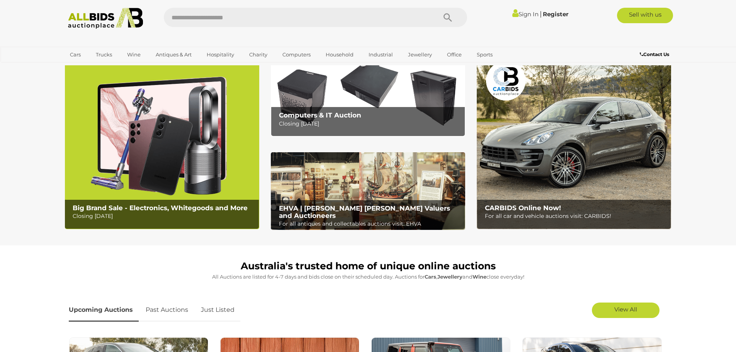
scroll to position [39, 0]
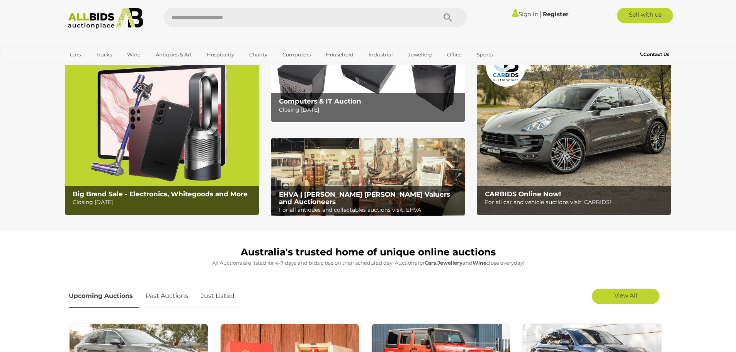
click at [190, 187] on div "Big Brand Sale - Electronics, Whitegoods and More Closing Monday 11th August" at bounding box center [164, 198] width 190 height 25
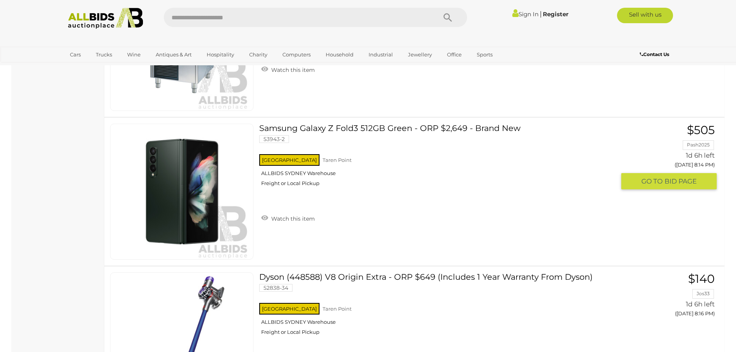
scroll to position [5679, 0]
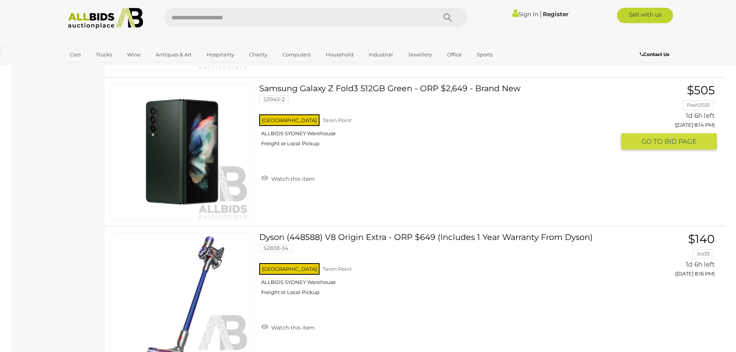
click at [334, 90] on link "Samsung Galaxy Z Fold3 512GB Green - ORP $2,649 - Brand New 53943-2 NSW Taren P…" at bounding box center [440, 118] width 350 height 69
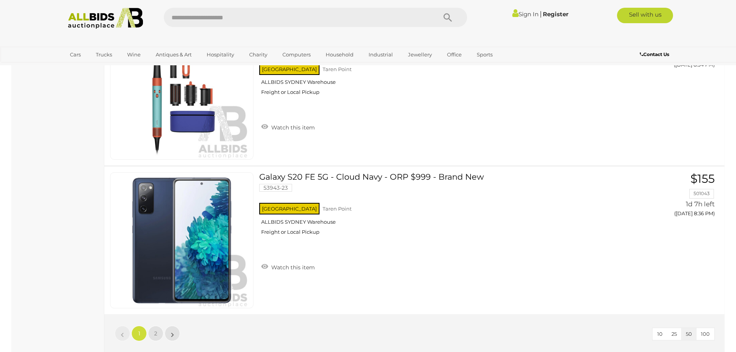
scroll to position [7301, 0]
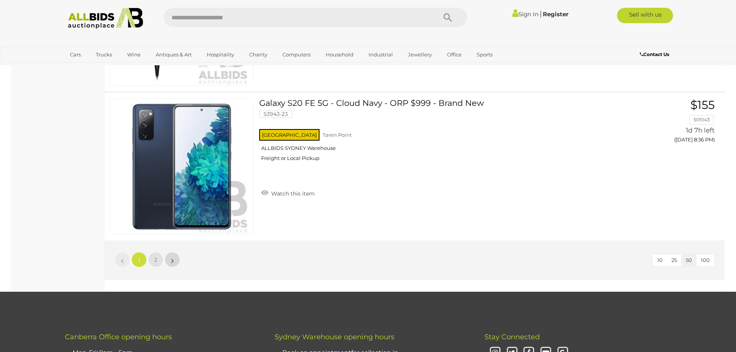
click at [175, 261] on link "»" at bounding box center [172, 259] width 15 height 15
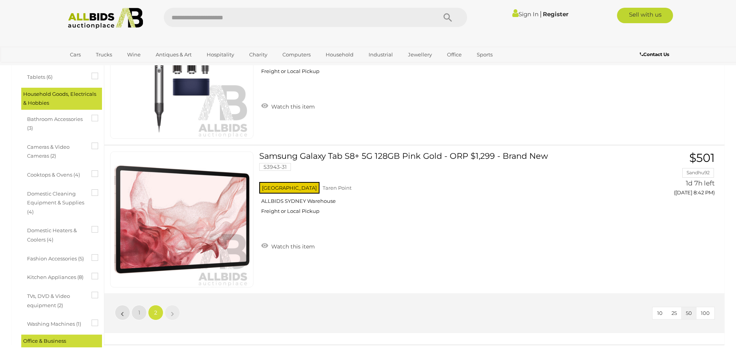
scroll to position [270, 0]
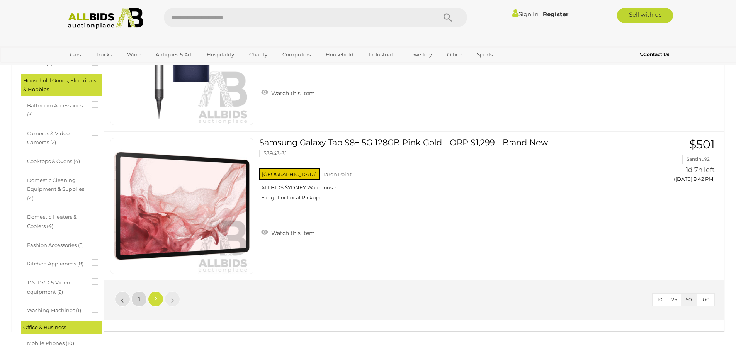
click at [133, 299] on link "1" at bounding box center [138, 298] width 15 height 15
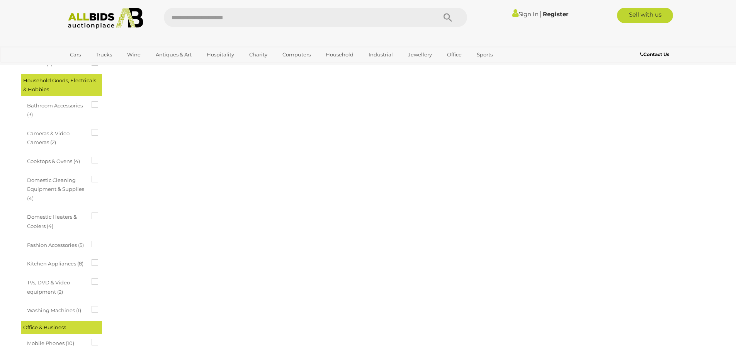
scroll to position [27, 0]
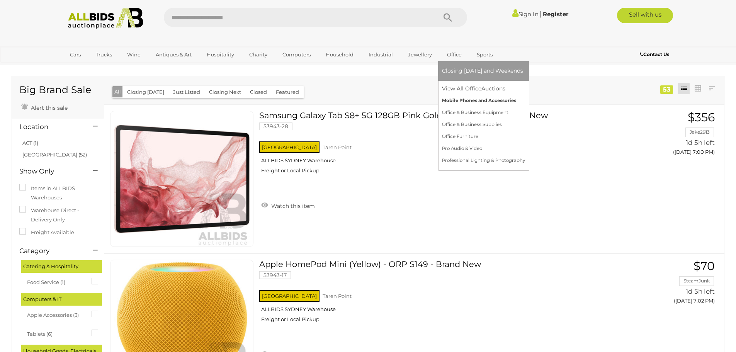
click at [456, 98] on link "Mobile Phones and Accessories" at bounding box center [483, 101] width 83 height 12
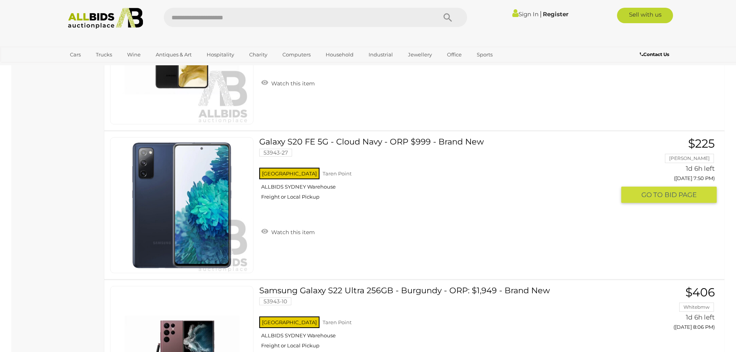
scroll to position [734, 0]
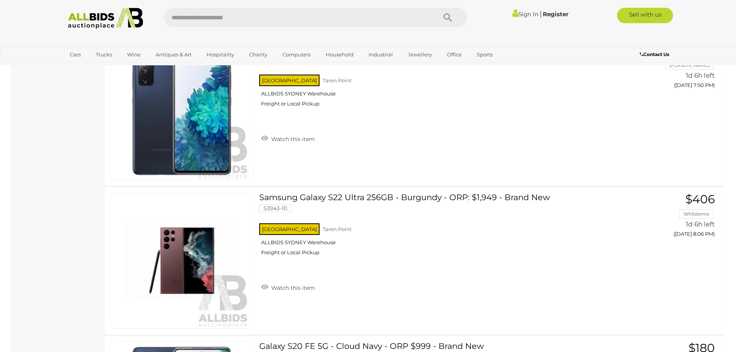
click at [94, 20] on img at bounding box center [106, 18] width 84 height 21
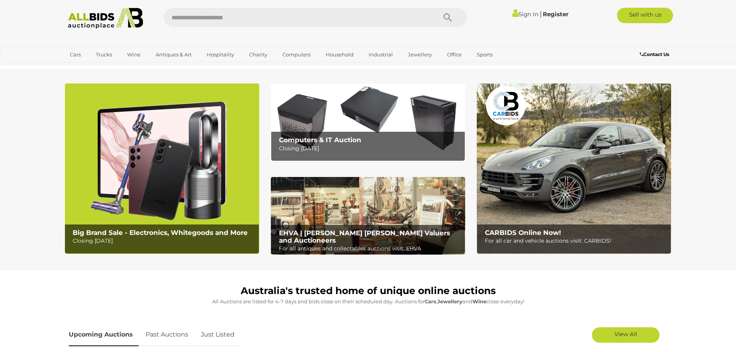
click at [566, 210] on img at bounding box center [574, 168] width 194 height 170
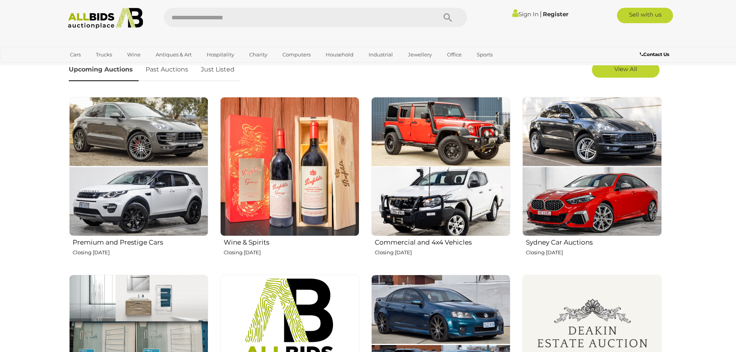
scroll to position [270, 0]
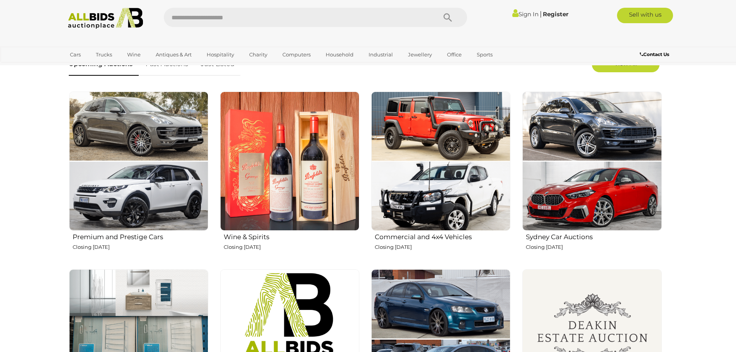
click at [123, 209] on img at bounding box center [138, 161] width 139 height 139
